Goal: Transaction & Acquisition: Download file/media

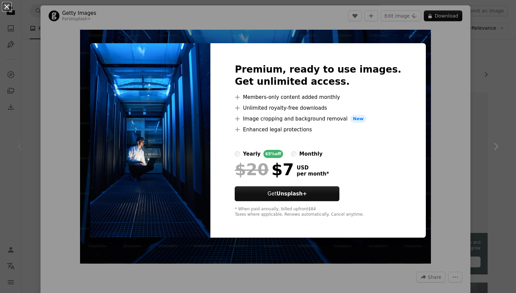
click at [6, 8] on button "An X shape" at bounding box center [7, 7] width 8 height 8
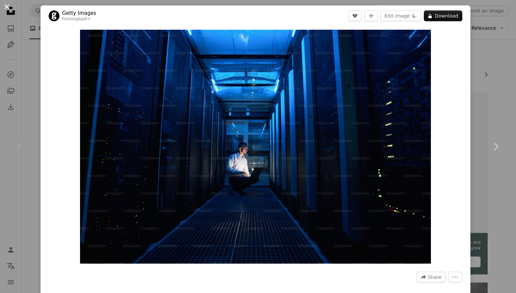
click at [6, 8] on button "An X shape" at bounding box center [7, 7] width 8 height 8
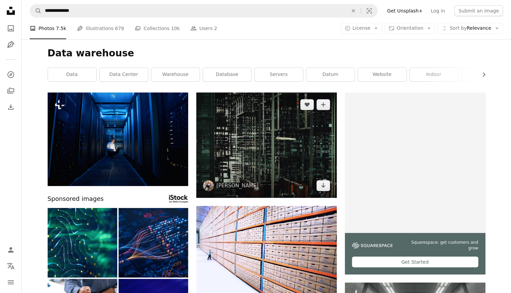
click at [239, 156] on img at bounding box center [266, 145] width 140 height 105
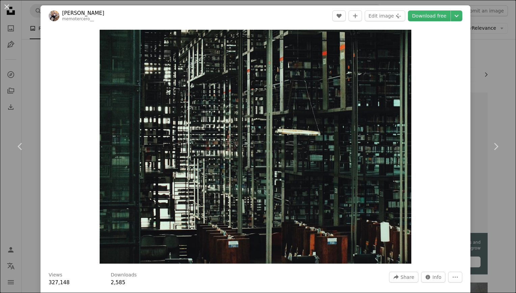
click at [480, 57] on div "An X shape Chevron left Chevron right [PERSON_NAME] memotercero__ A heart A plu…" at bounding box center [258, 146] width 516 height 293
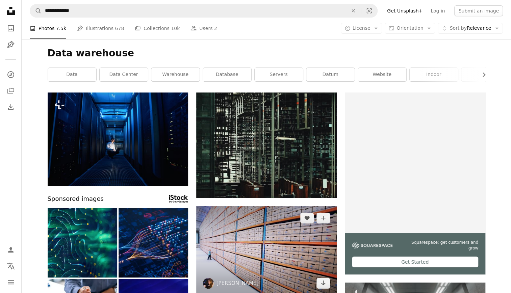
click at [276, 226] on img at bounding box center [266, 250] width 140 height 89
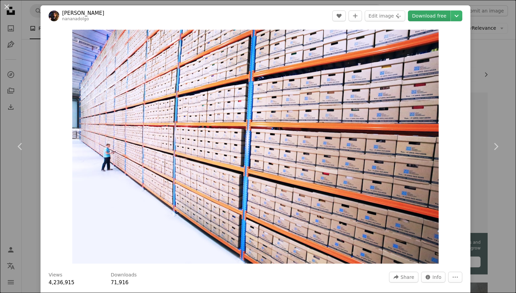
click at [425, 18] on link "Download free" at bounding box center [429, 15] width 43 height 11
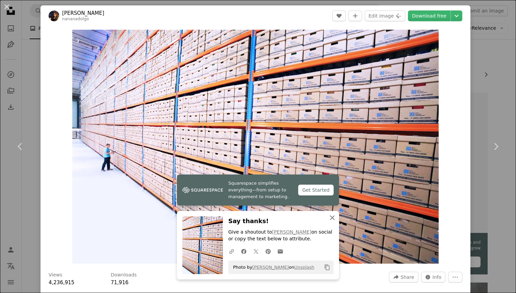
click at [331, 220] on icon "button" at bounding box center [332, 217] width 5 height 5
